Goal: Information Seeking & Learning: Learn about a topic

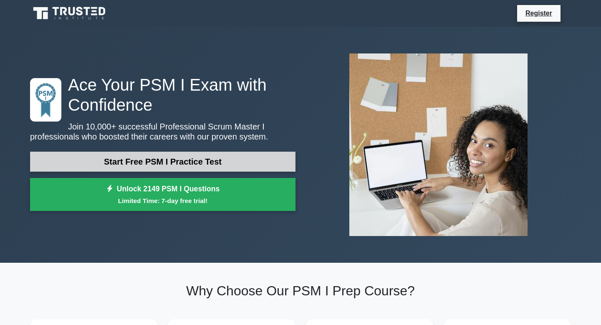
click at [161, 163] on link "Start Free PSM I Practice Test" at bounding box center [163, 162] width 266 height 20
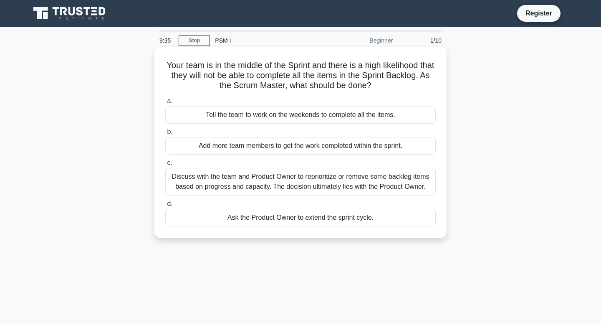
click at [329, 180] on div "Discuss with the team and Product Owner to reprioritize or remove some backlog …" at bounding box center [300, 182] width 271 height 28
click at [165, 166] on input "c. Discuss with the team and Product Owner to reprioritize or remove some backl…" at bounding box center [165, 162] width 0 height 5
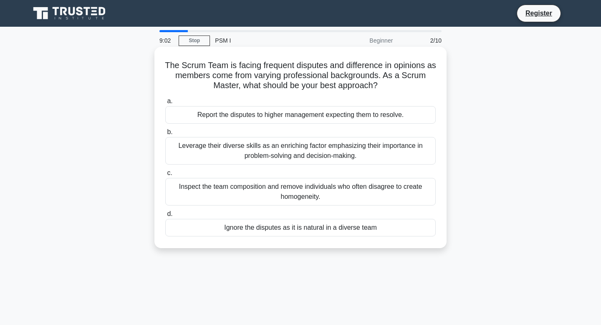
click at [276, 154] on div "Leverage their diverse skills as an enriching factor emphasizing their importan…" at bounding box center [300, 151] width 271 height 28
click at [165, 135] on input "b. Leverage their diverse skills as an enriching factor emphasizing their impor…" at bounding box center [165, 131] width 0 height 5
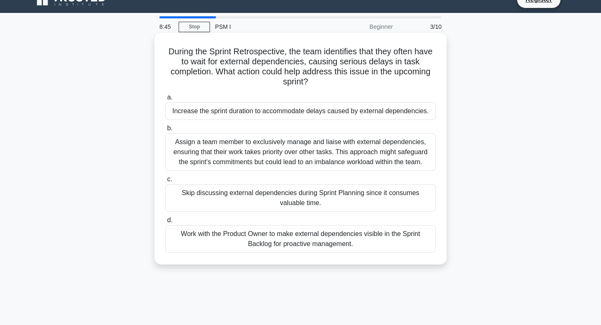
scroll to position [3, 0]
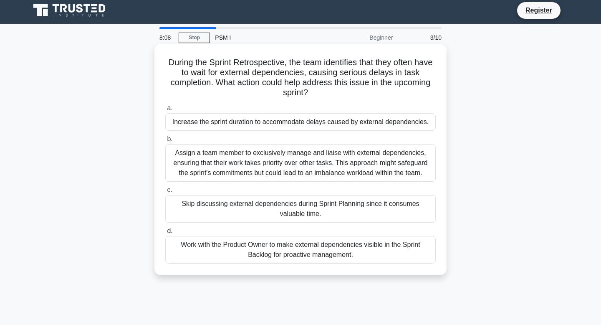
click at [280, 253] on div "Work with the Product Owner to make external dependencies visible in the Sprint…" at bounding box center [300, 250] width 271 height 28
click at [165, 234] on input "d. Work with the Product Owner to make external dependencies visible in the Spr…" at bounding box center [165, 230] width 0 height 5
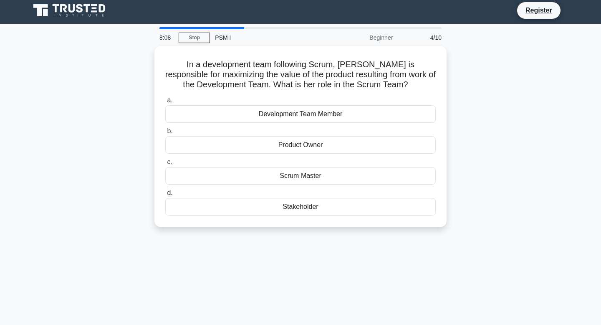
scroll to position [0, 0]
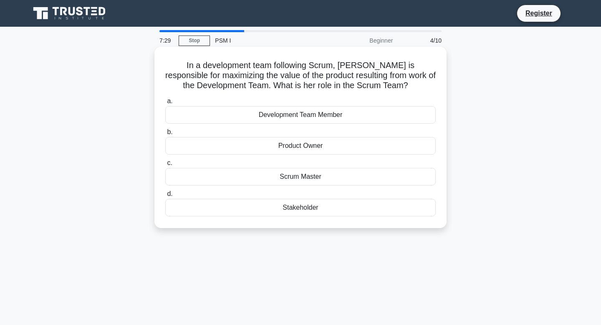
click at [309, 147] on div "Product Owner" at bounding box center [300, 146] width 271 height 18
click at [165, 135] on input "b. Product Owner" at bounding box center [165, 131] width 0 height 5
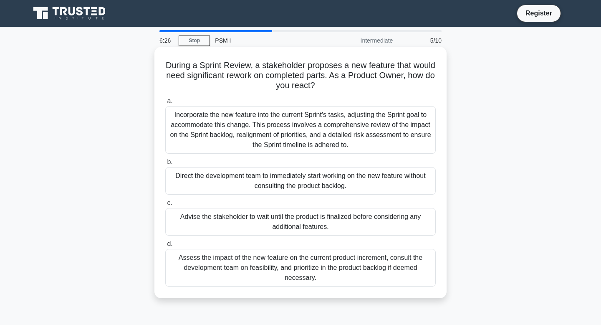
click at [274, 253] on div "Assess the impact of the new feature on the current product increment, consult …" at bounding box center [300, 268] width 271 height 38
click at [165, 247] on input "d. Assess the impact of the new feature on the current product increment, consu…" at bounding box center [165, 243] width 0 height 5
